Goal: Information Seeking & Learning: Learn about a topic

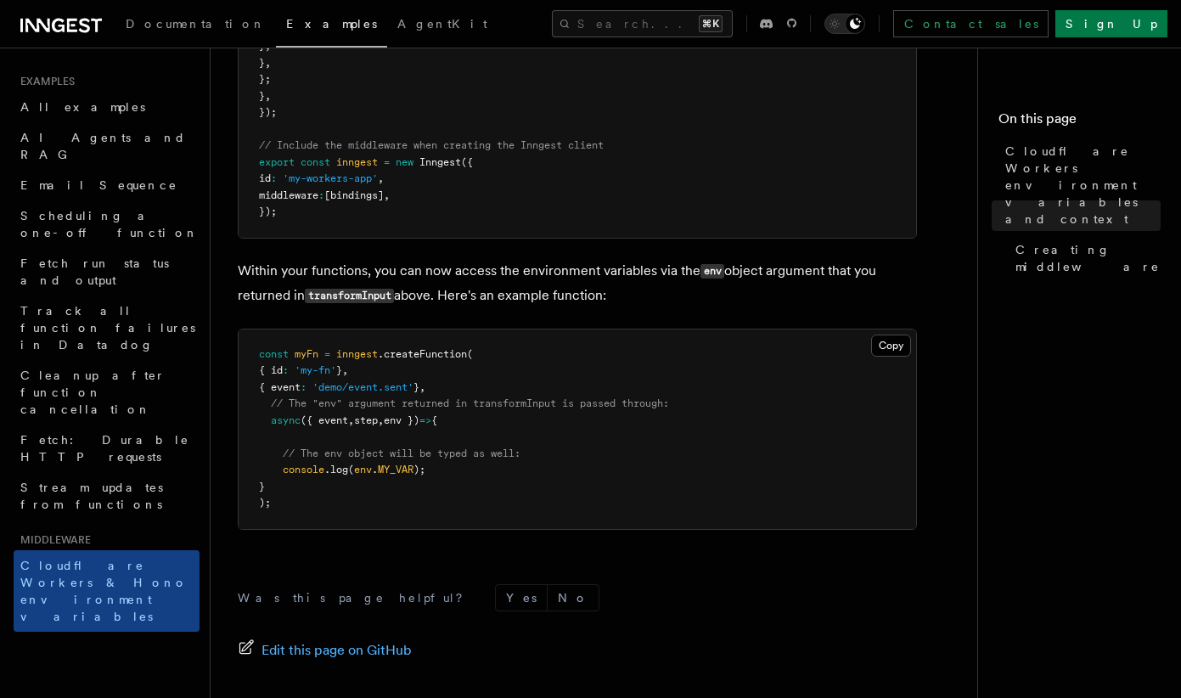
scroll to position [901, 0]
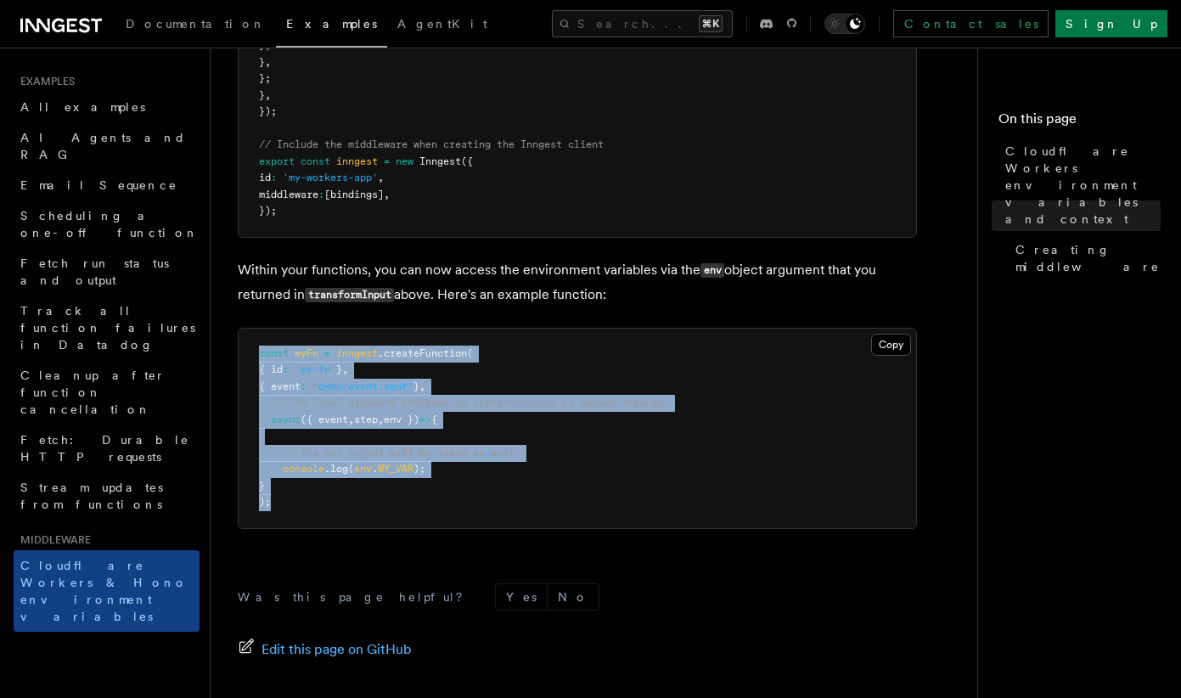
drag, startPoint x: 293, startPoint y: 529, endPoint x: 224, endPoint y: 372, distance: 171.5
copy code "const myFn = inngest .createFunction ( { id : 'my-fn' } , { event : 'demo/event…"
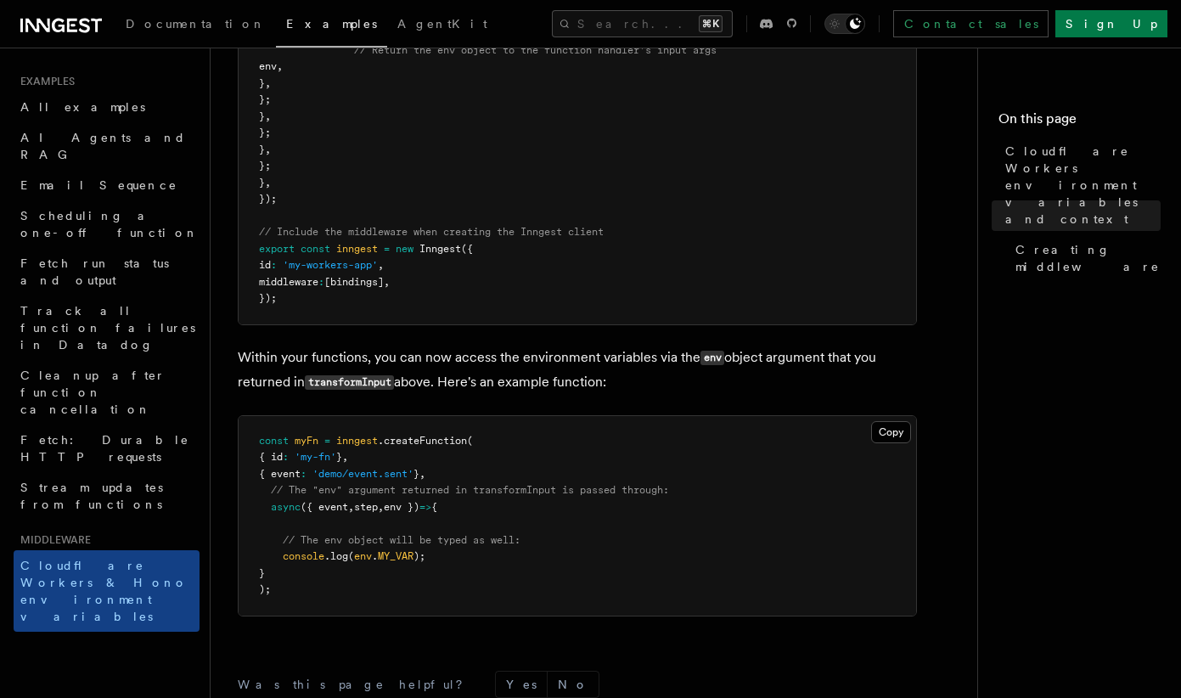
scroll to position [809, 0]
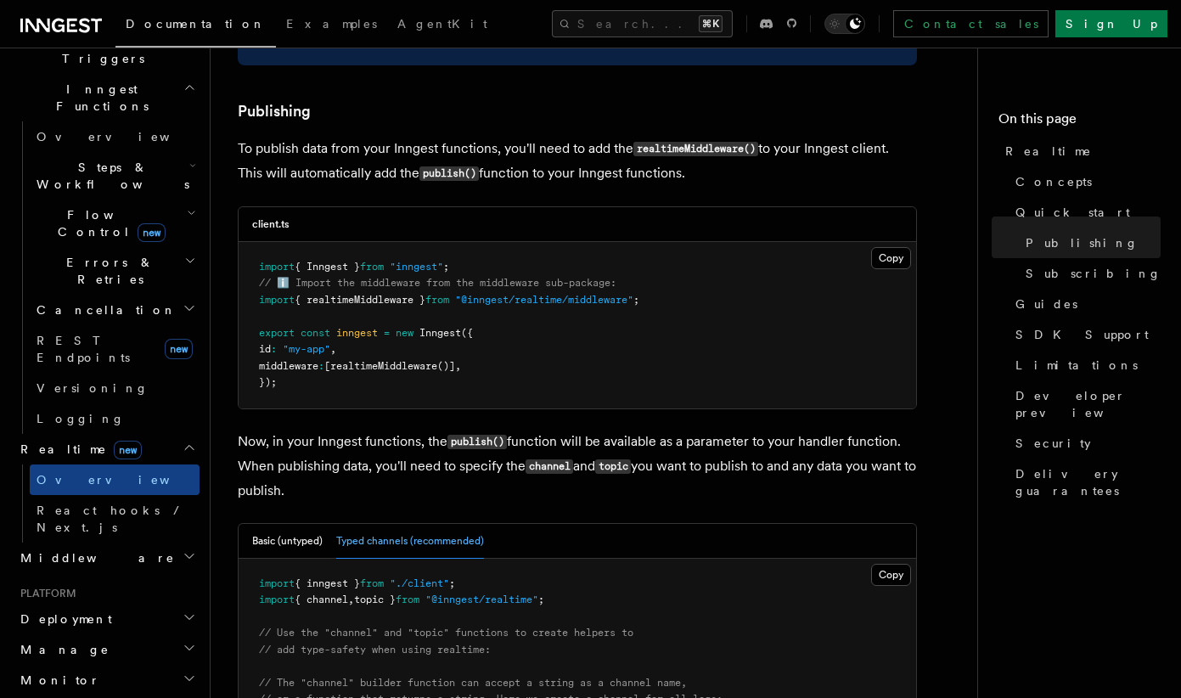
scroll to position [1265, 0]
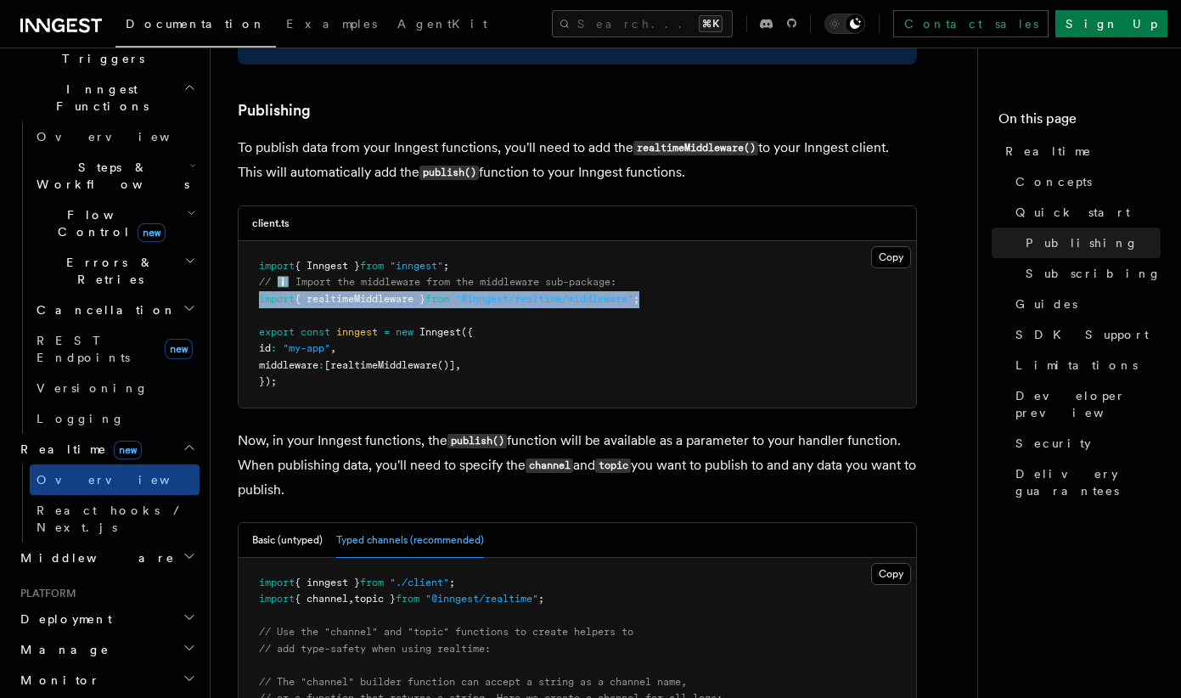
drag, startPoint x: 668, startPoint y: 282, endPoint x: 254, endPoint y: 273, distance: 414.5
click at [254, 273] on pre "import { Inngest } from "inngest" ; // ℹ️ Import the middleware from the middle…" at bounding box center [578, 324] width 678 height 166
copy span "import { realtimeMiddleware } from "@inngest/realtime/middleware" ;"
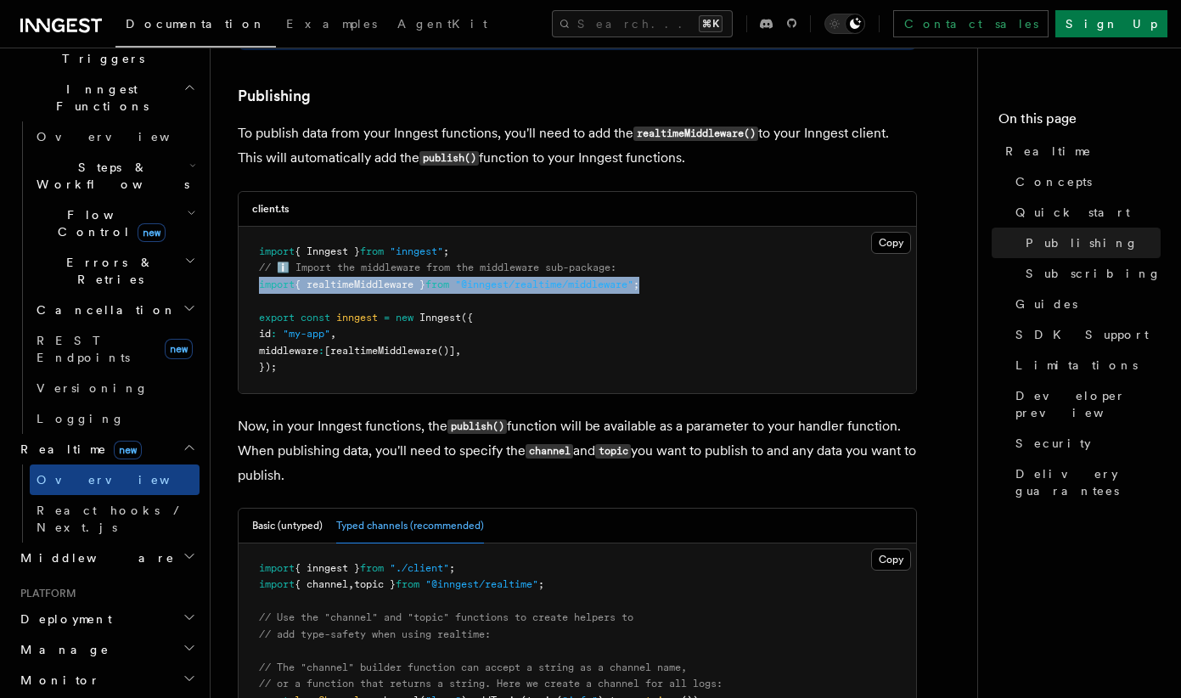
scroll to position [1280, 0]
click at [566, 278] on span ""@inngest/realtime/middleware"" at bounding box center [544, 284] width 178 height 12
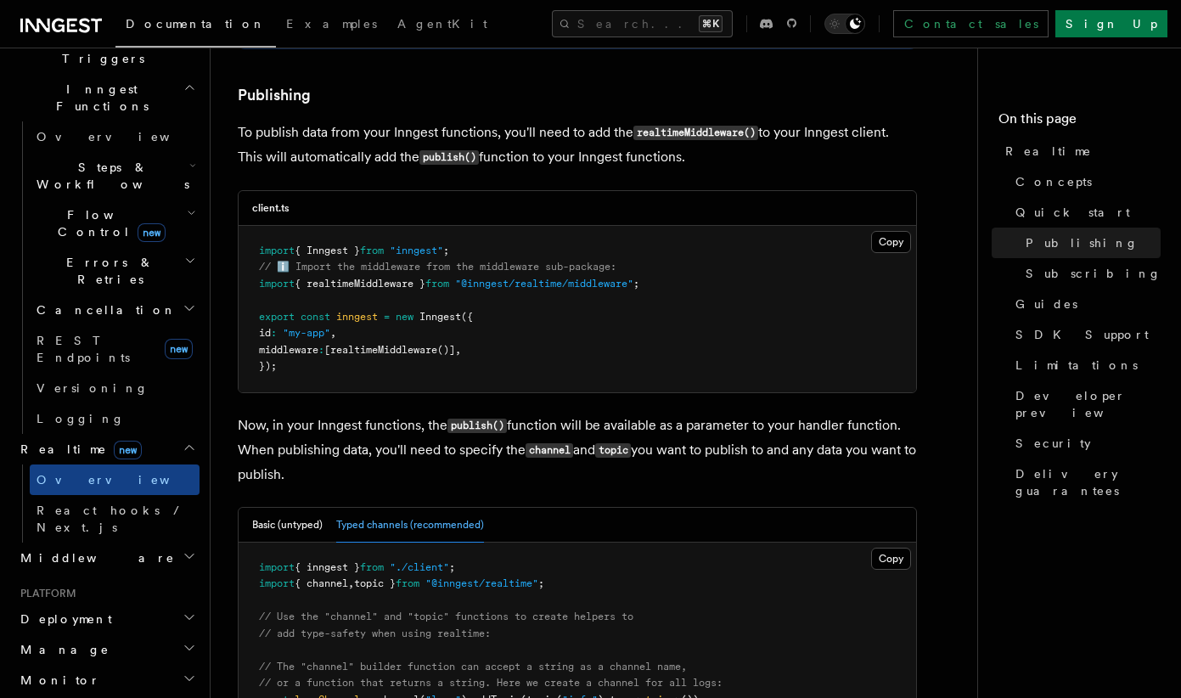
click at [666, 268] on pre "import { Inngest } from "inngest" ; // ℹ️ Import the middleware from the middle…" at bounding box center [578, 309] width 678 height 166
click at [673, 267] on pre "import { Inngest } from "inngest" ; // ℹ️ Import the middleware from the middle…" at bounding box center [578, 309] width 678 height 166
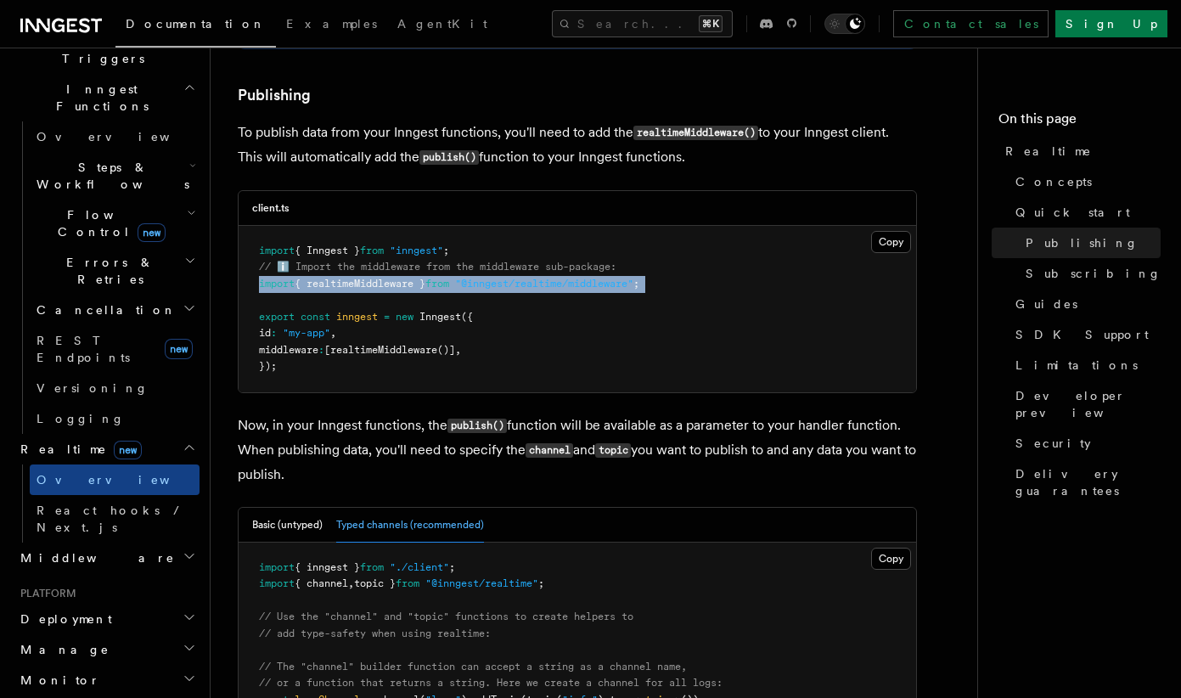
drag, startPoint x: 670, startPoint y: 265, endPoint x: 253, endPoint y: 256, distance: 417.0
click at [253, 256] on pre "import { Inngest } from "inngest" ; // ℹ️ Import the middleware from the middle…" at bounding box center [578, 309] width 678 height 166
copy code "import { realtimeMiddleware } from "@inngest/realtime/middleware" ;"
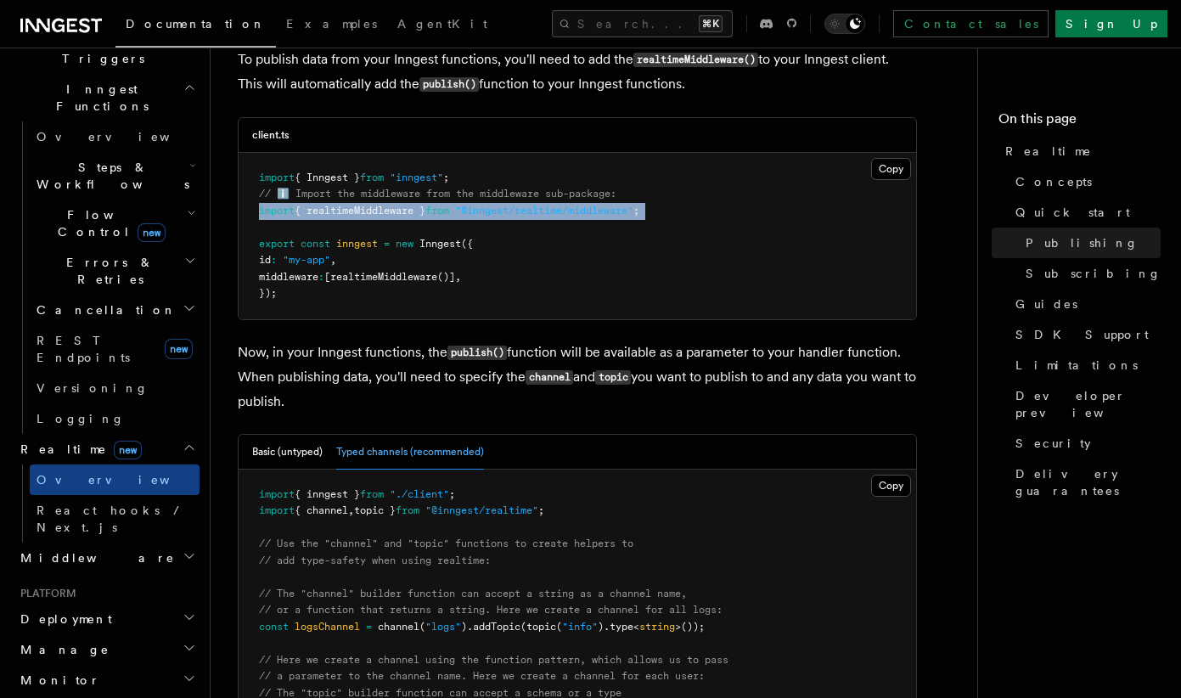
scroll to position [1354, 0]
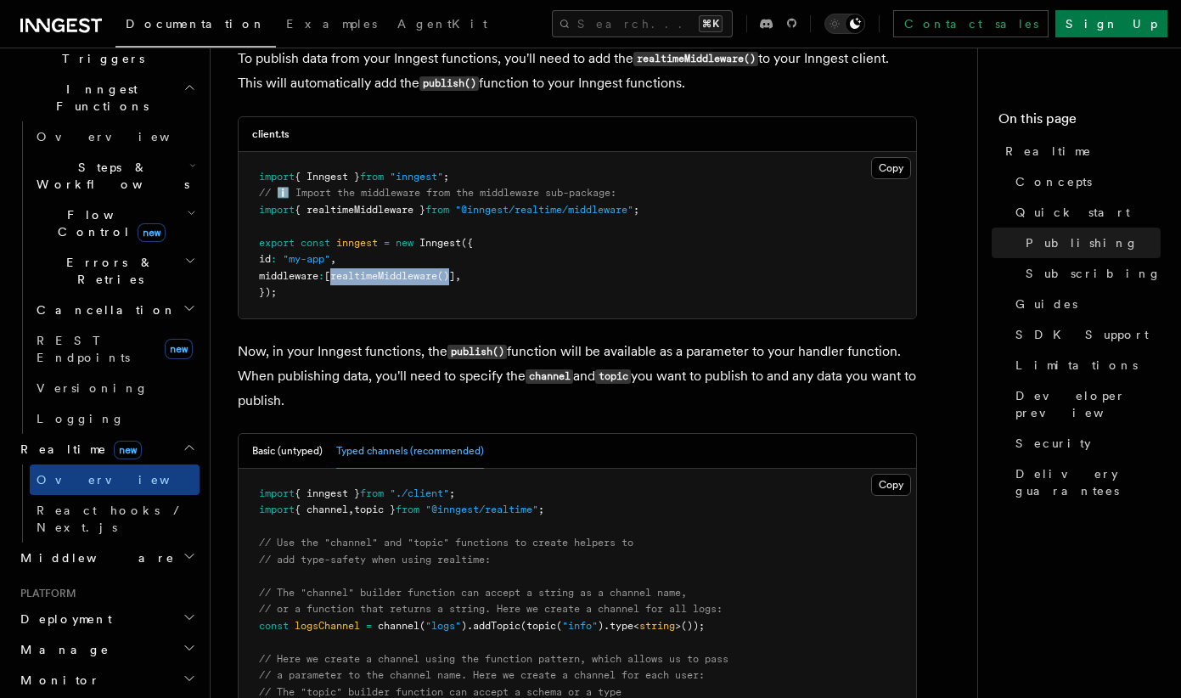
drag, startPoint x: 352, startPoint y: 261, endPoint x: 473, endPoint y: 262, distance: 121.4
click at [461, 270] on span "middleware : [ realtimeMiddleware ()] ," at bounding box center [360, 276] width 202 height 12
copy span "realtimeMiddleware ()"
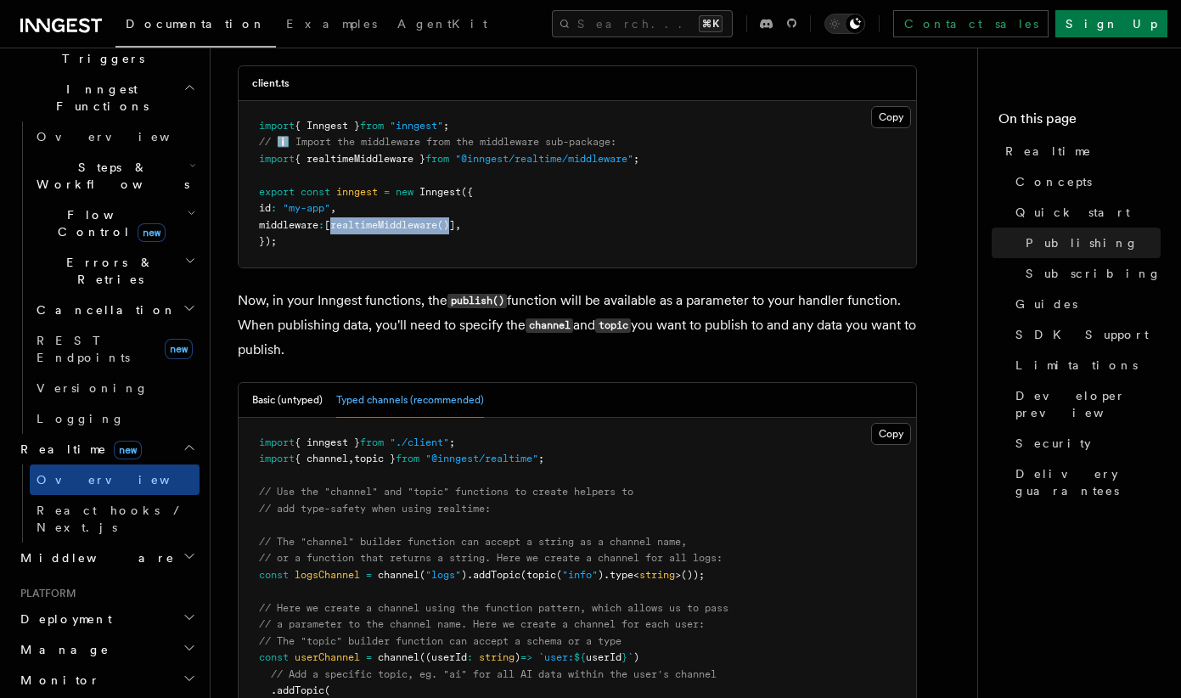
scroll to position [1414, 0]
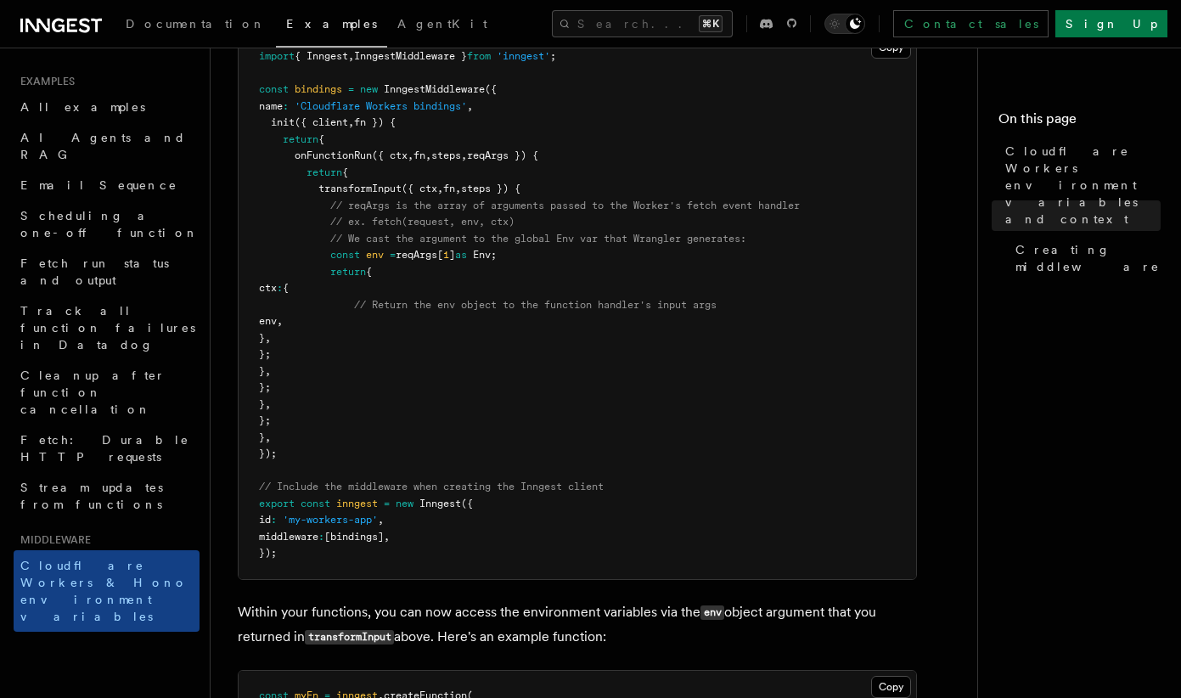
scroll to position [557, 0]
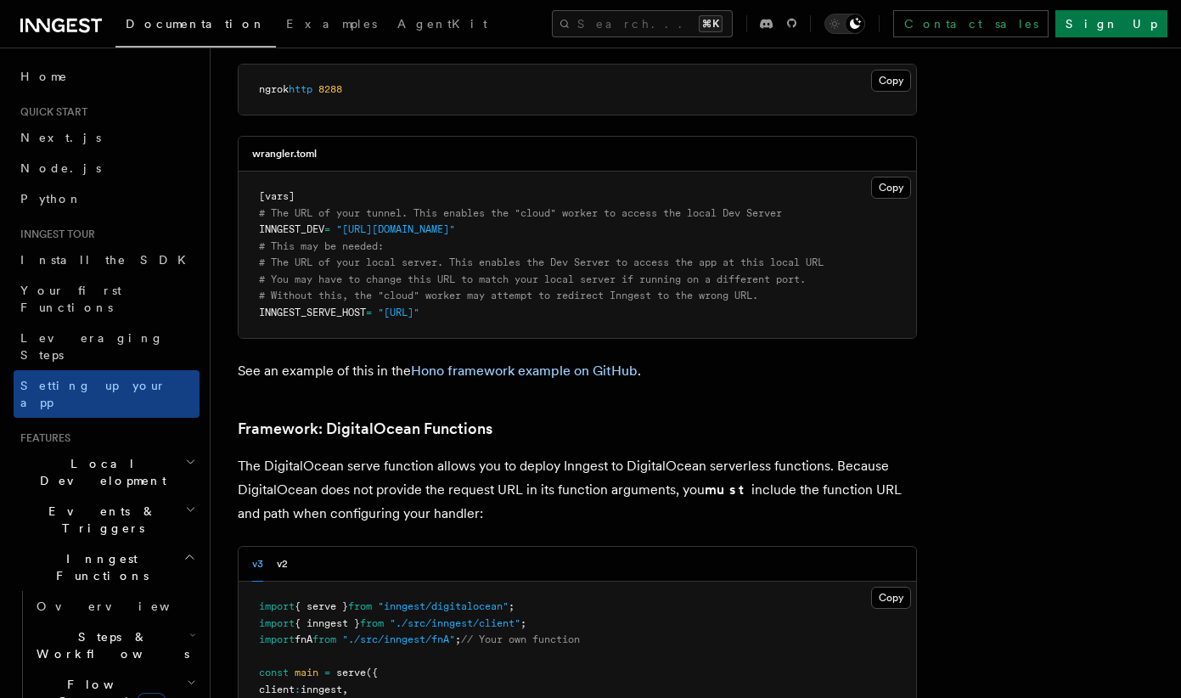
scroll to position [3656, 0]
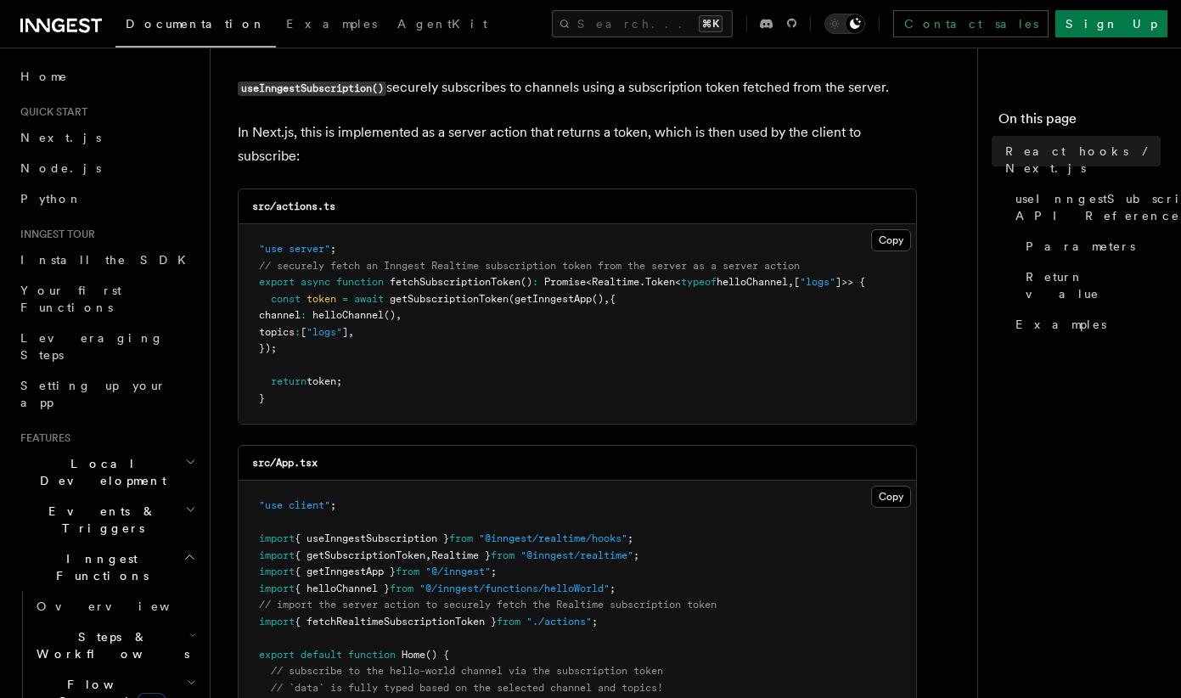
scroll to position [227, 0]
